Goal: Task Accomplishment & Management: Use online tool/utility

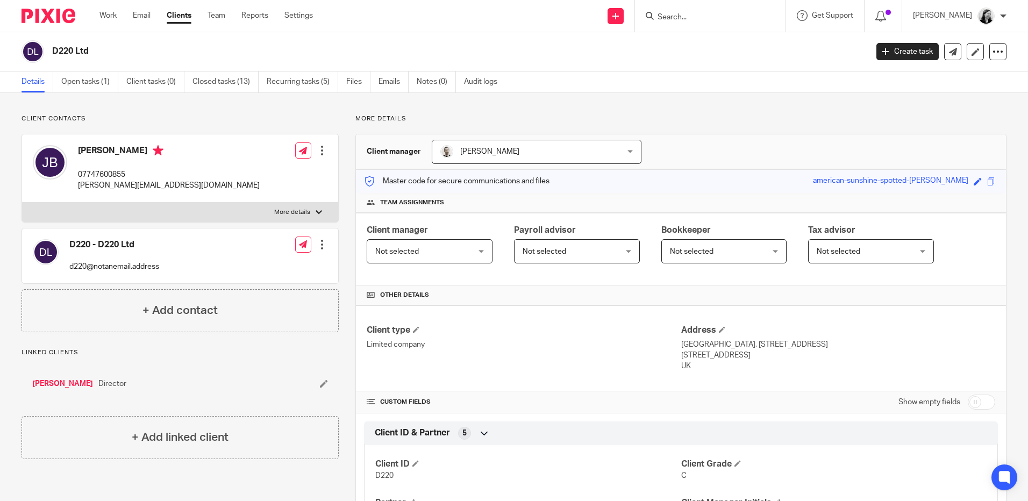
click at [711, 21] on input "Search" at bounding box center [704, 18] width 97 height 10
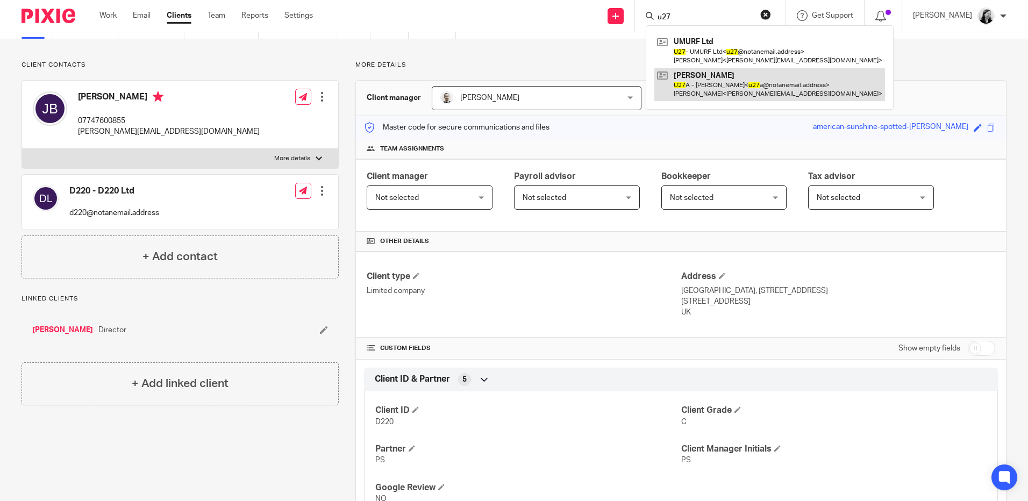
type input "u27"
click at [751, 89] on link at bounding box center [769, 84] width 231 height 33
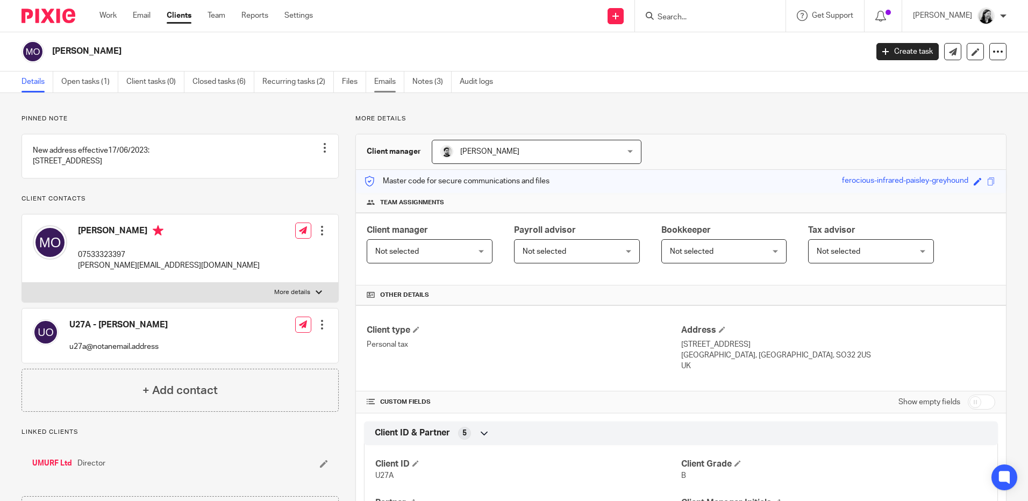
click at [380, 82] on link "Emails" at bounding box center [389, 82] width 30 height 21
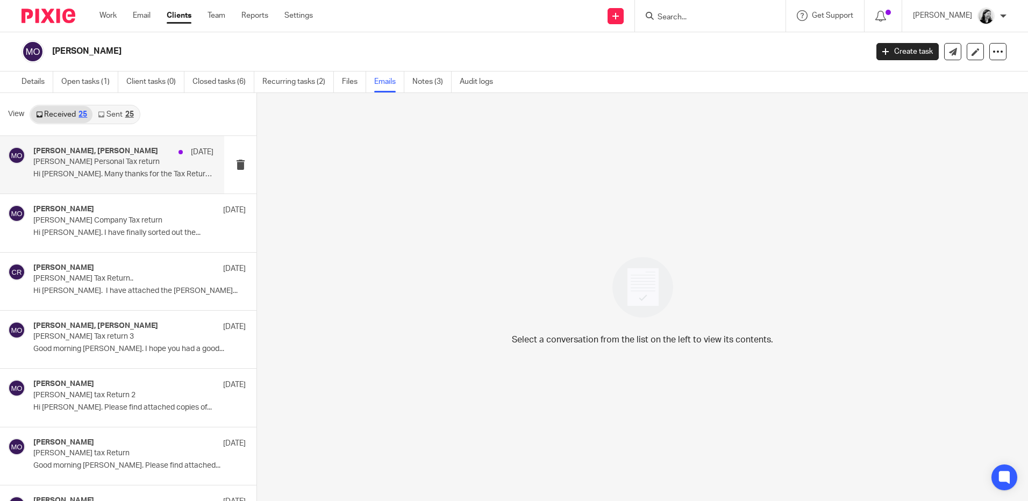
click at [136, 182] on div "Cameron Roberts, Martin Orrell 18 Aug Orrell Personal Tax return Hi Cameron. Ma…" at bounding box center [123, 165] width 180 height 36
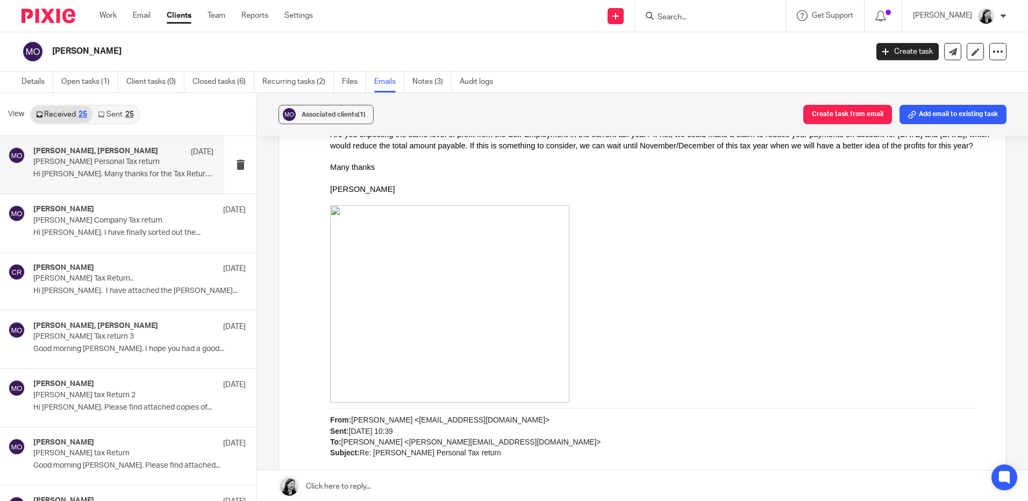
scroll to position [1452, 0]
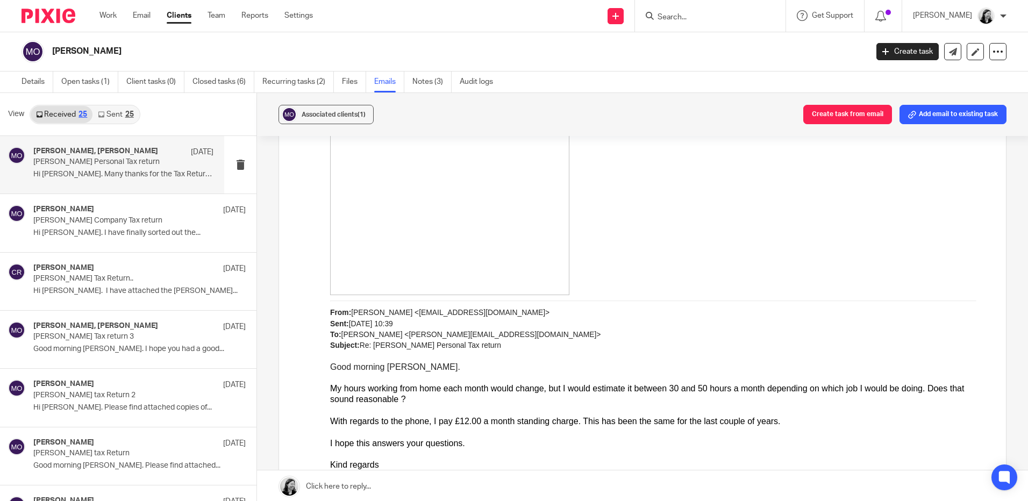
click at [714, 17] on input "Search" at bounding box center [704, 18] width 97 height 10
type input "u"
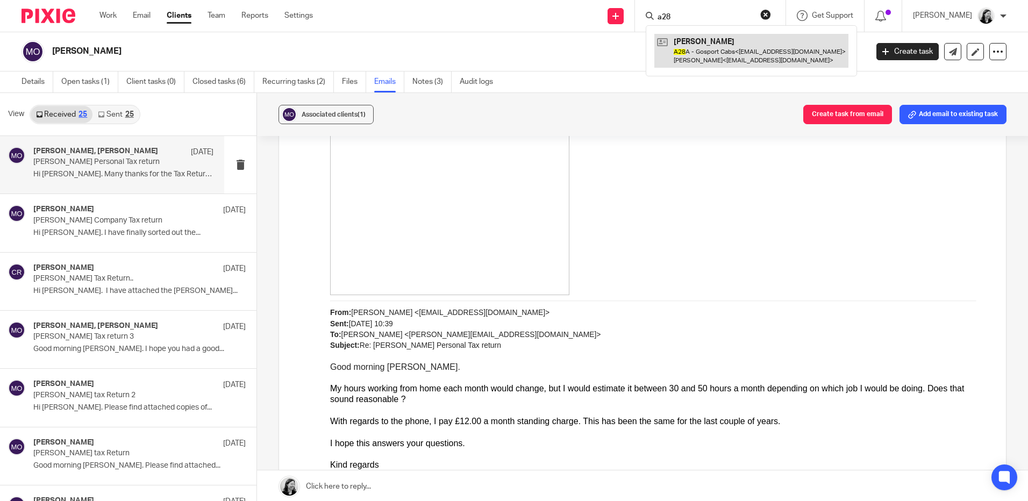
type input "a28"
click at [734, 48] on link at bounding box center [751, 50] width 194 height 33
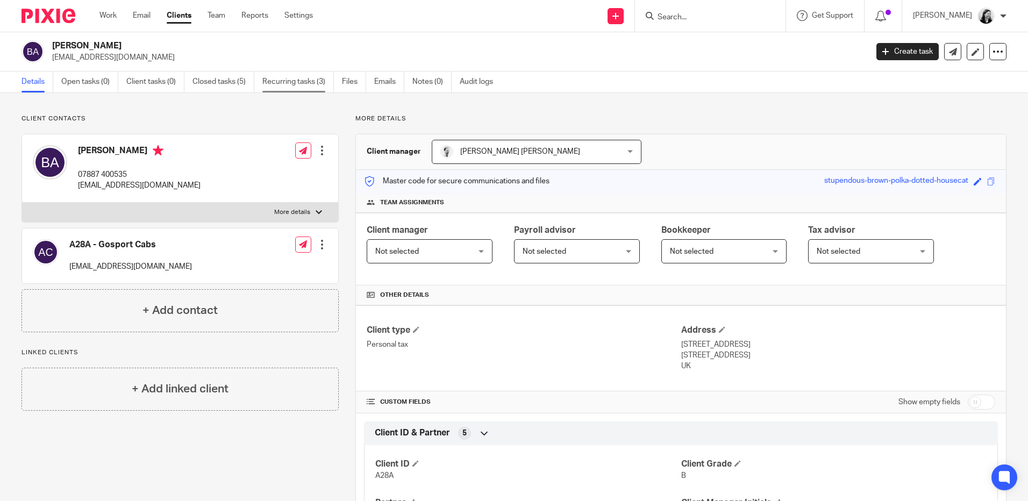
click at [274, 84] on link "Recurring tasks (3)" at bounding box center [298, 82] width 72 height 21
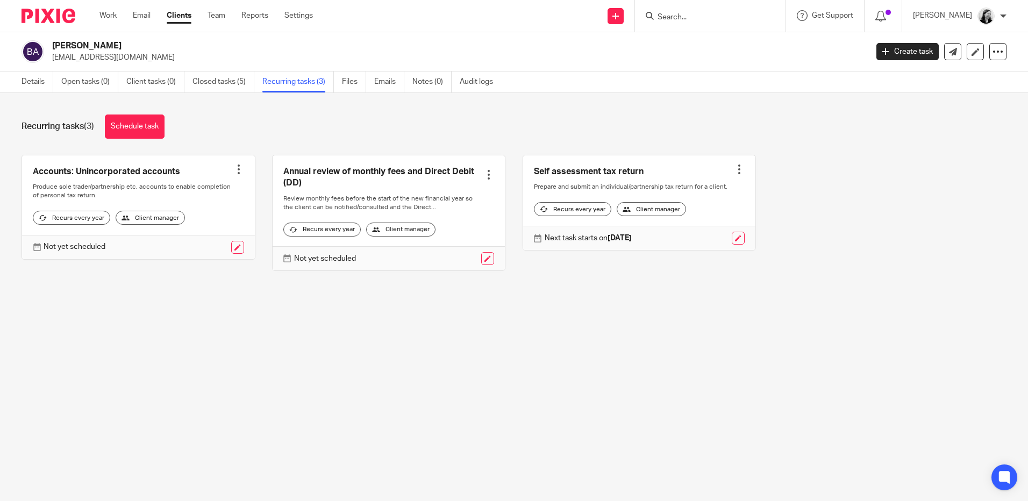
click at [743, 13] on input "Search" at bounding box center [704, 18] width 97 height 10
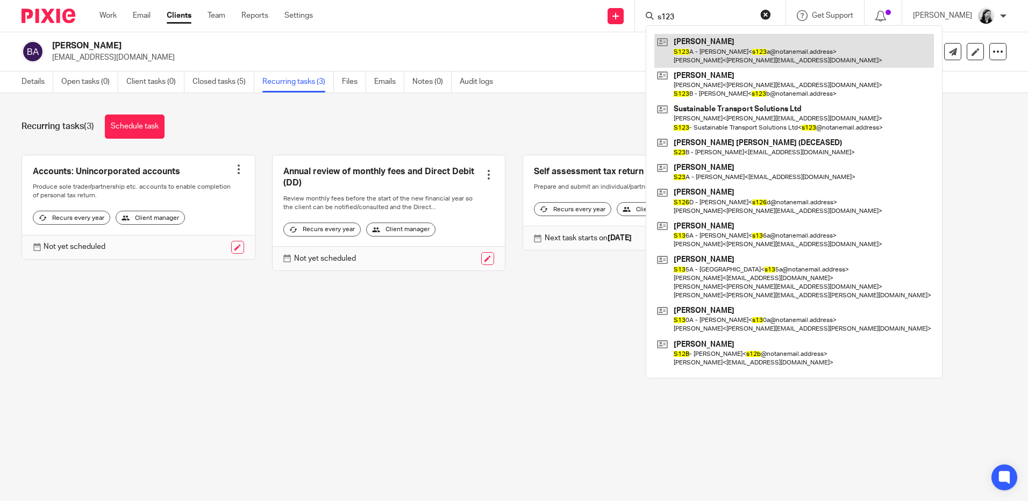
type input "s123"
click at [752, 42] on link at bounding box center [794, 50] width 280 height 33
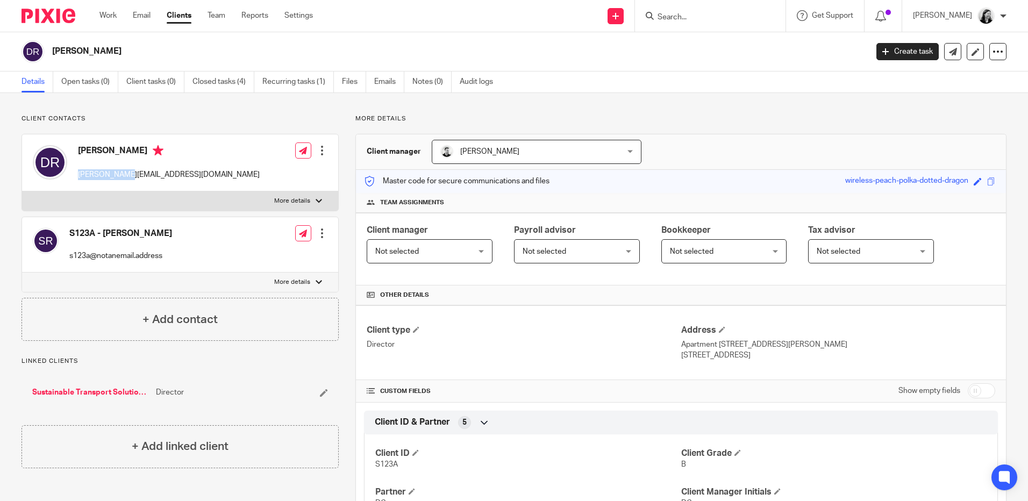
drag, startPoint x: 126, startPoint y: 176, endPoint x: 75, endPoint y: 173, distance: 51.2
click at [75, 173] on div "Daniel Roberts dan@sts.aero" at bounding box center [146, 163] width 227 height 46
drag, startPoint x: 75, startPoint y: 173, endPoint x: 105, endPoint y: 174, distance: 29.6
copy p "dan@sts.aero"
click at [112, 16] on link "Work" at bounding box center [107, 15] width 17 height 11
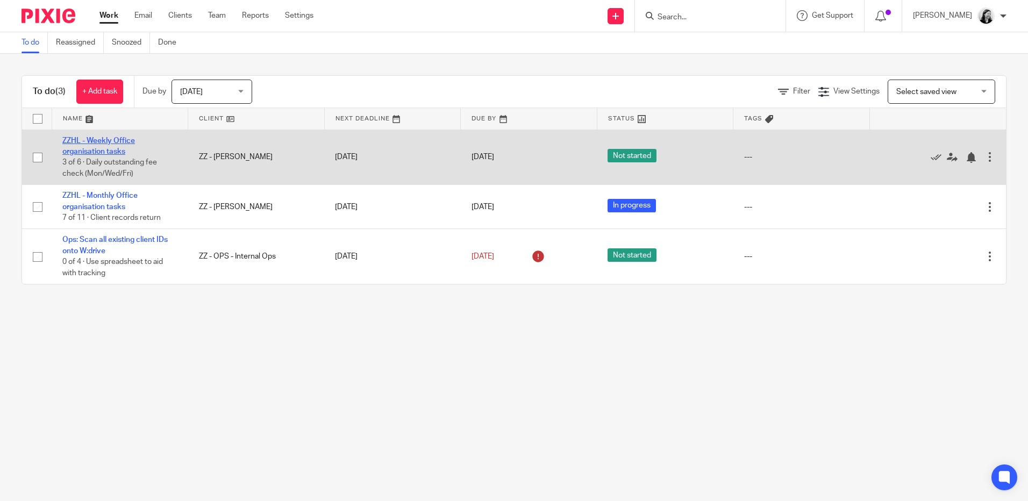
click at [107, 141] on link "ZZHL - Weekly Office organisation tasks" at bounding box center [98, 146] width 73 height 18
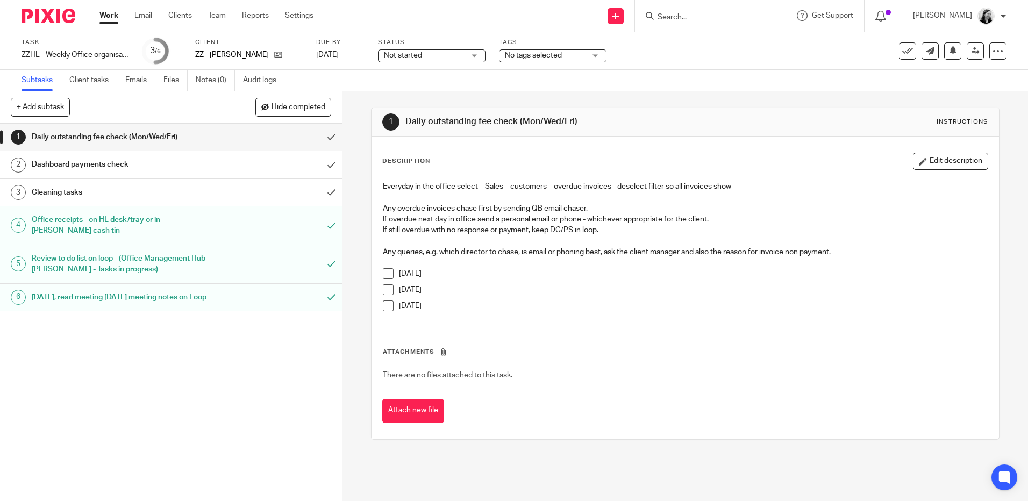
click at [386, 288] on span at bounding box center [388, 289] width 11 height 11
click at [384, 273] on span at bounding box center [388, 273] width 11 height 11
